Goal: Information Seeking & Learning: Learn about a topic

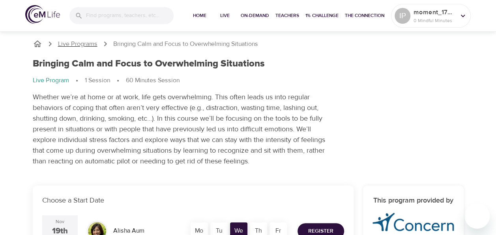
click at [86, 44] on p "Live Programs" at bounding box center [77, 43] width 39 height 9
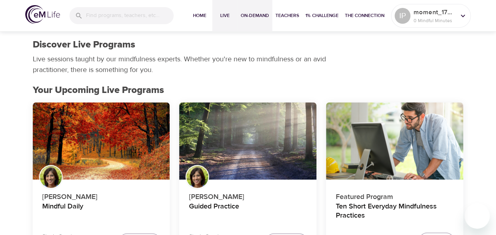
click at [258, 18] on span "On-Demand" at bounding box center [255, 15] width 28 height 8
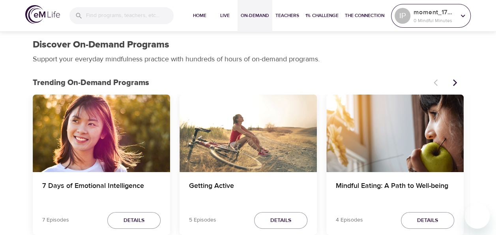
click at [466, 16] on icon at bounding box center [463, 15] width 9 height 9
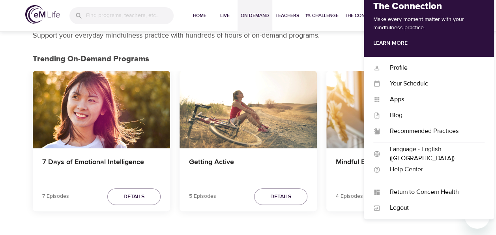
scroll to position [39, 0]
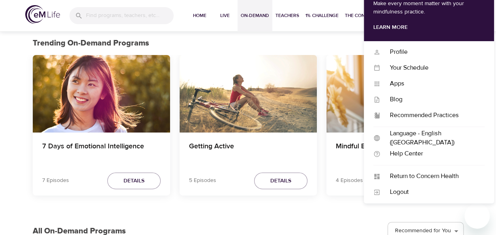
click at [348, 45] on p "Trending On-Demand Programs" at bounding box center [231, 43] width 396 height 12
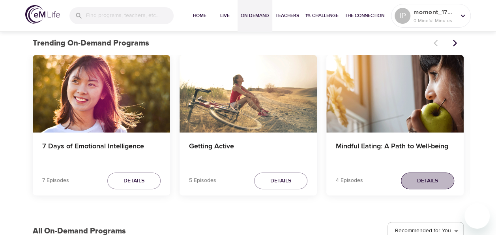
click at [428, 188] on button "Details" at bounding box center [427, 180] width 53 height 17
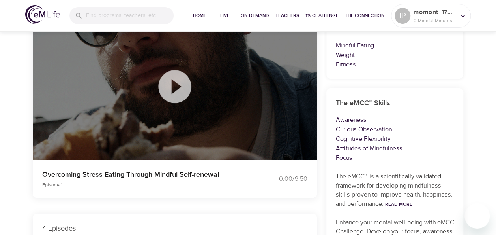
scroll to position [76, 0]
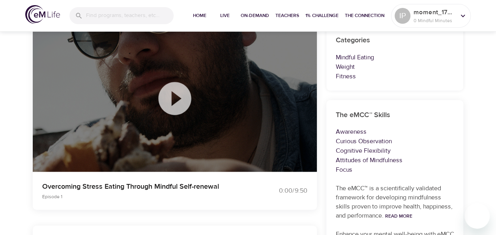
click at [186, 95] on icon at bounding box center [174, 98] width 33 height 33
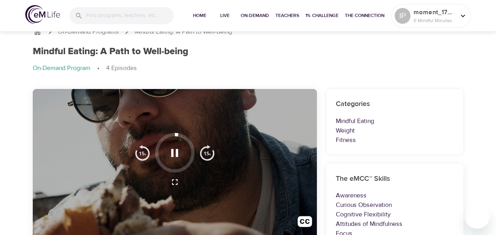
scroll to position [0, 0]
